Goal: Check status: Check status

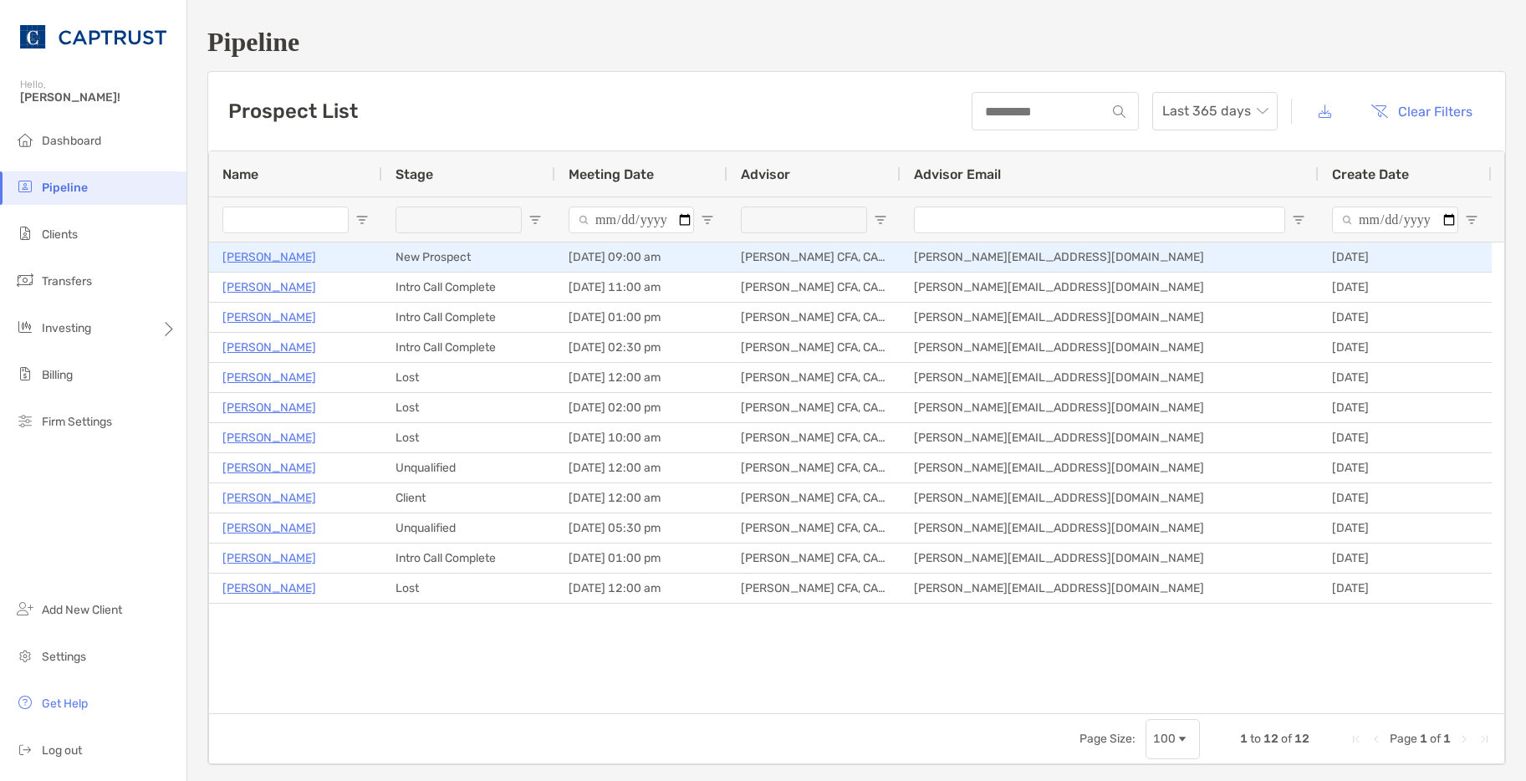
click at [289, 255] on p "[PERSON_NAME]" at bounding box center [269, 257] width 94 height 21
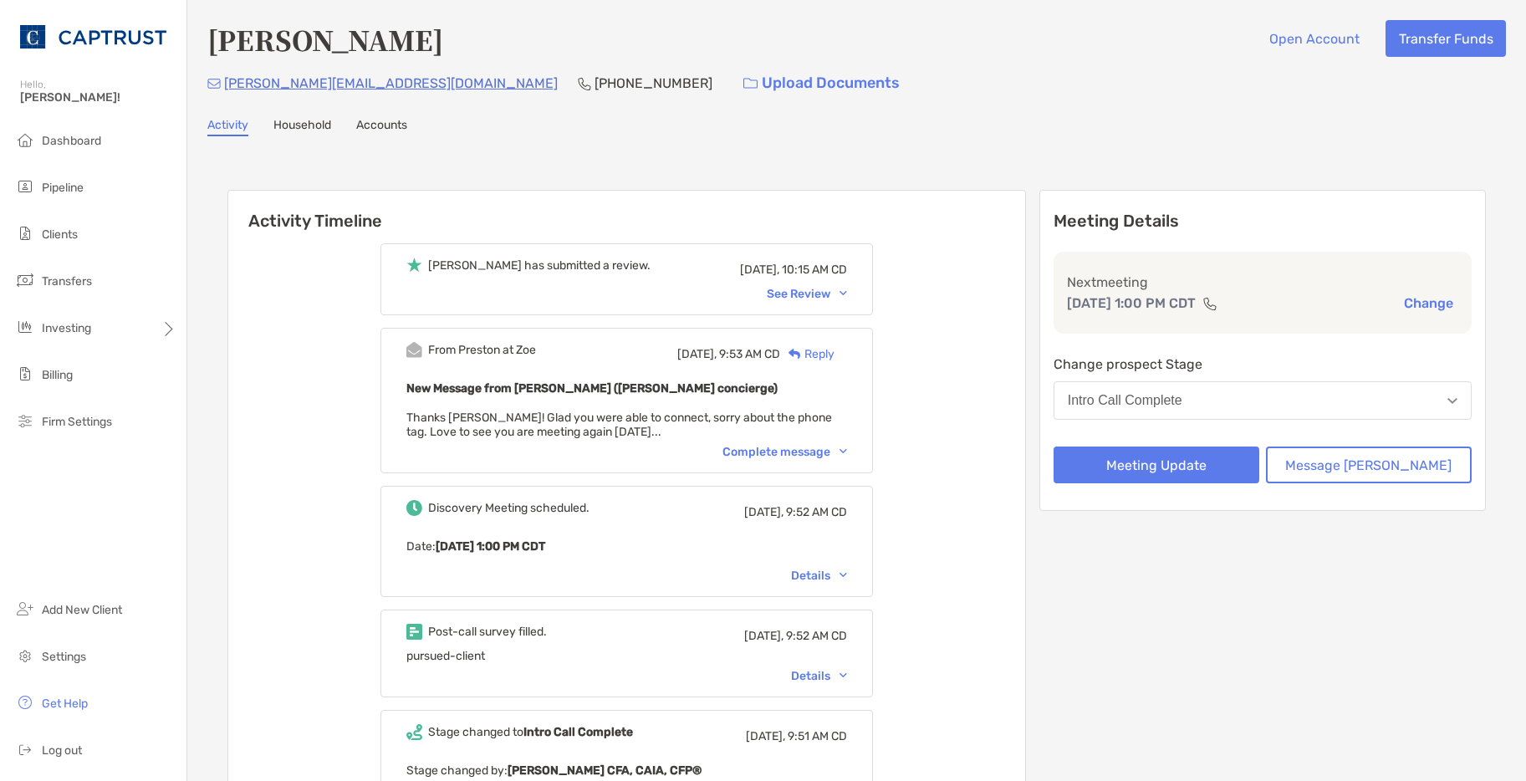
click at [808, 300] on div "See Review" at bounding box center [807, 294] width 80 height 14
